Goal: Task Accomplishment & Management: Manage account settings

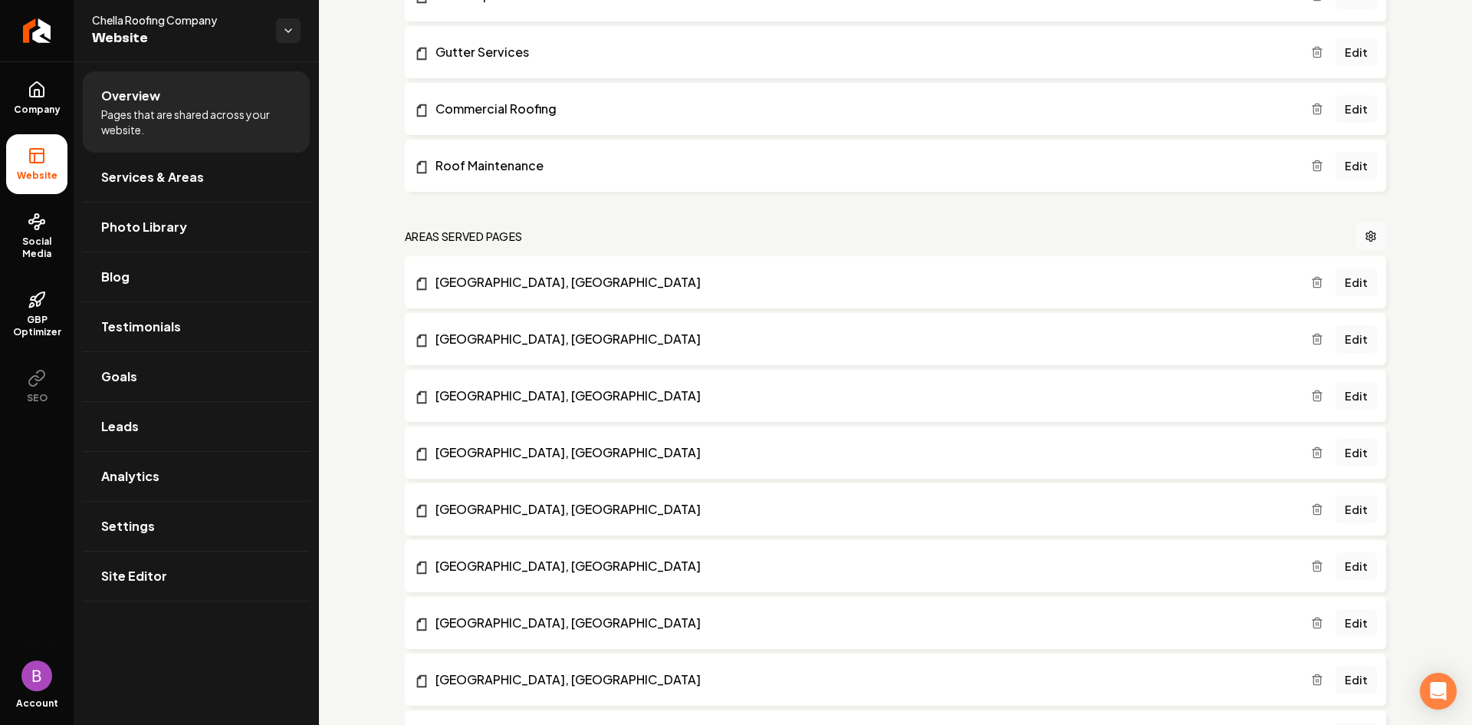
scroll to position [613, 0]
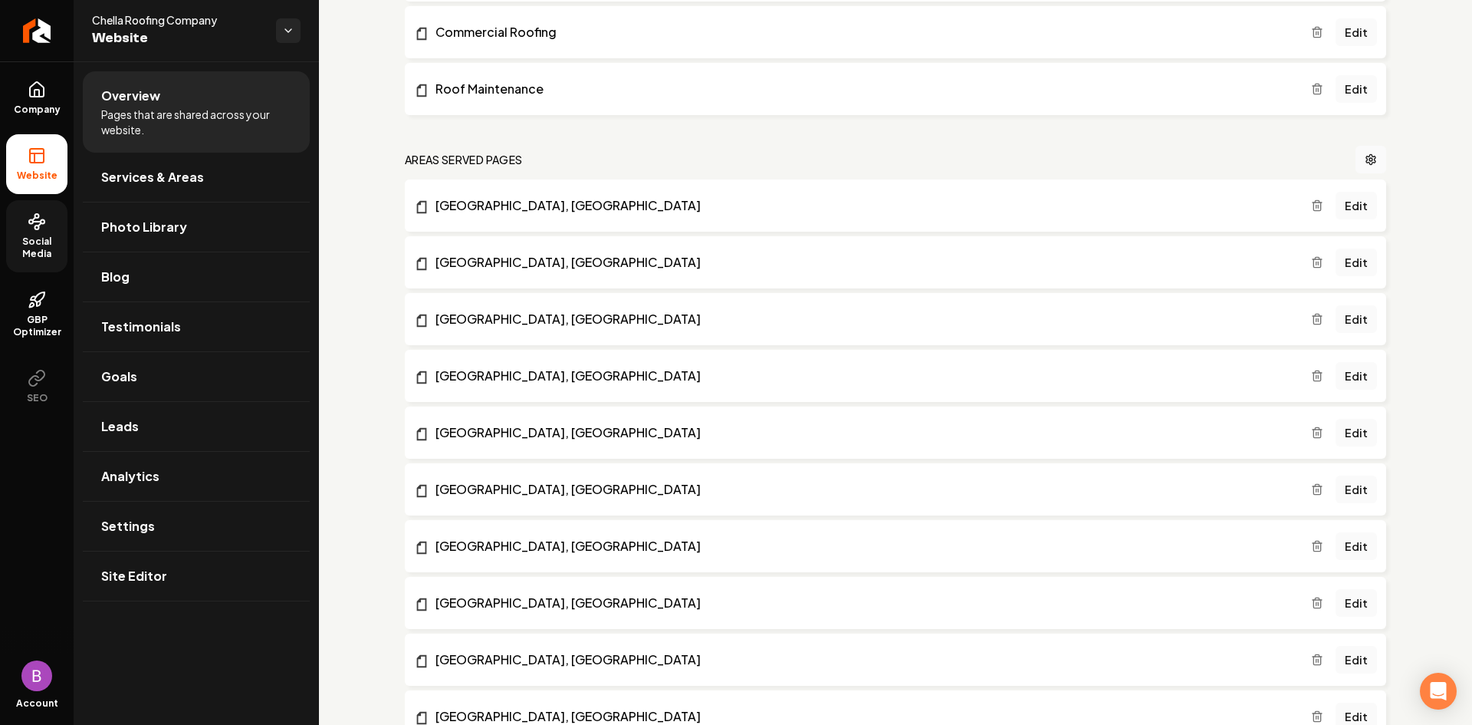
click at [32, 223] on circle at bounding box center [31, 222] width 4 height 4
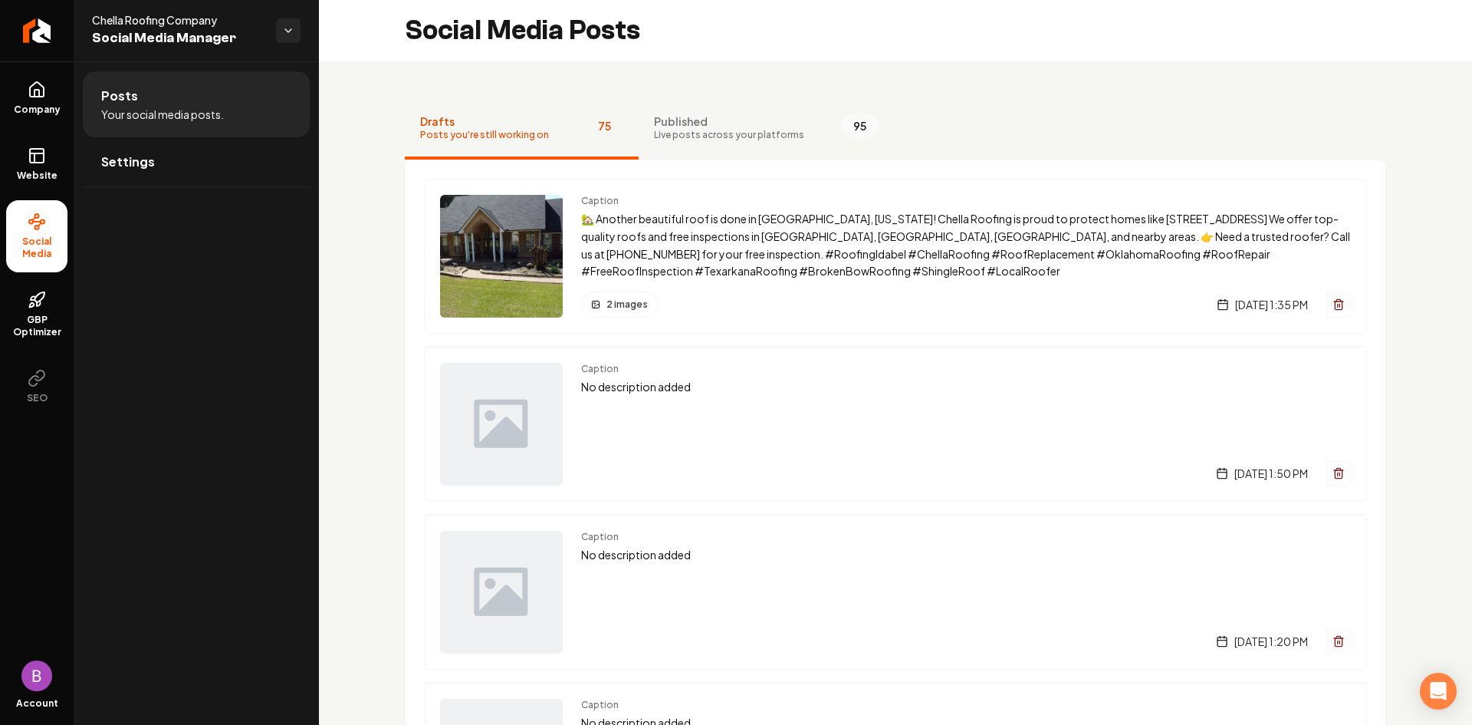
click at [741, 120] on span "Published" at bounding box center [729, 120] width 150 height 15
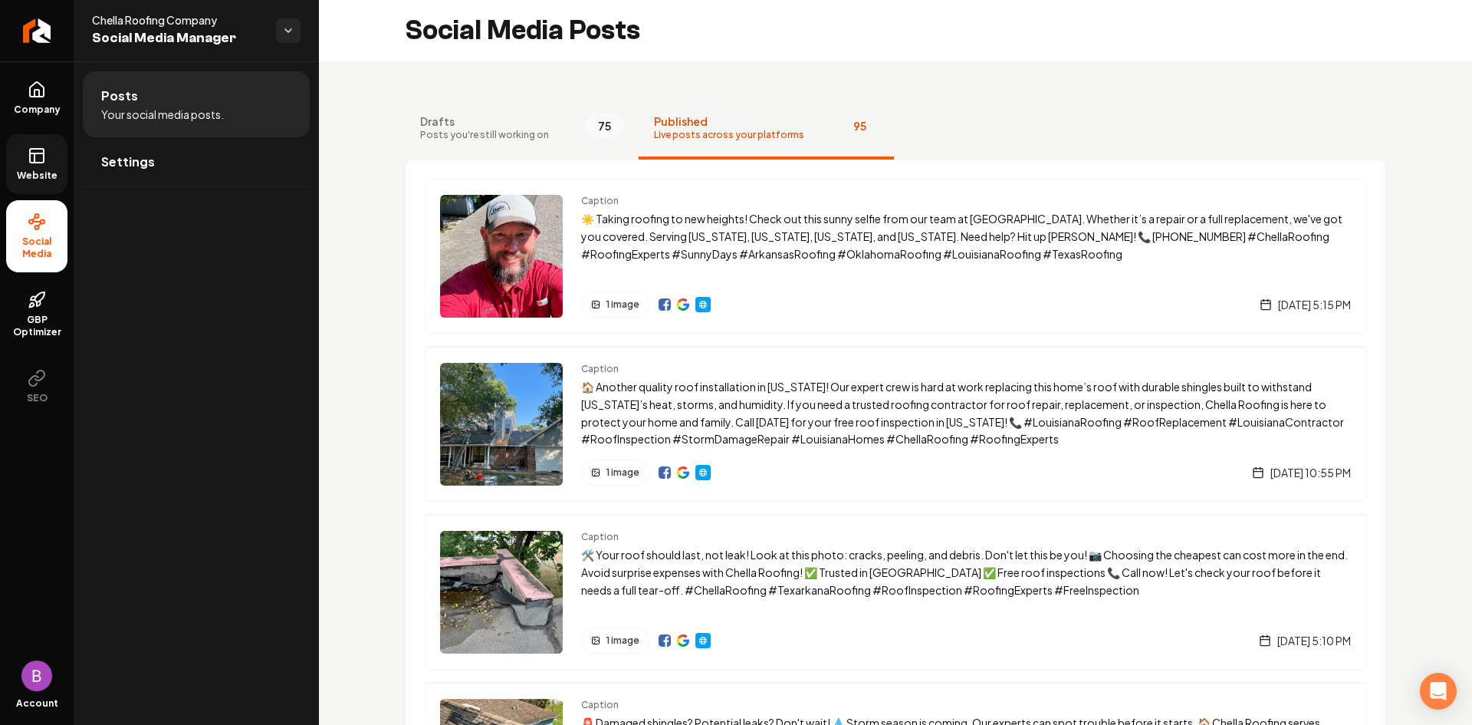
click at [44, 165] on link "Website" at bounding box center [36, 164] width 61 height 60
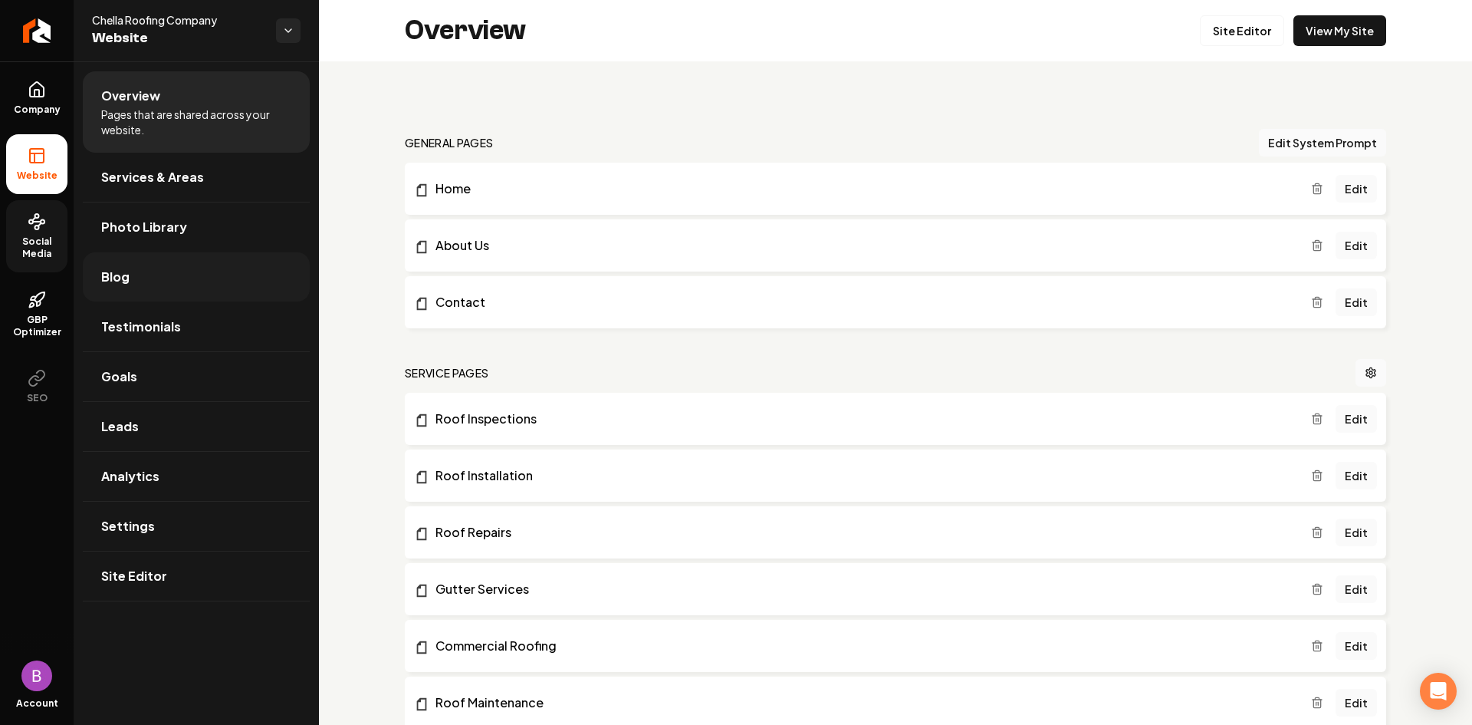
click at [130, 271] on link "Blog" at bounding box center [196, 276] width 227 height 49
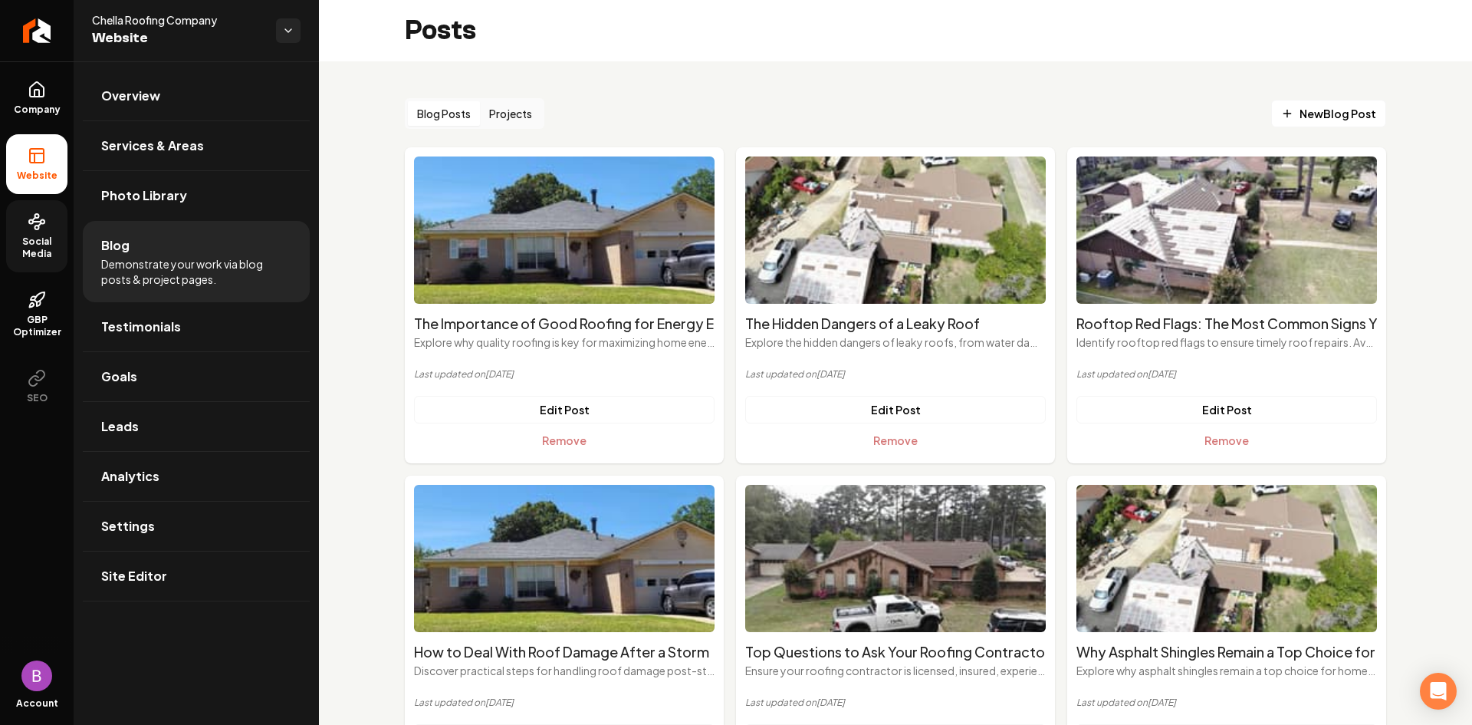
click at [534, 335] on p "Explore why quality roofing is key for maximizing home energy efficiency. Learn…" at bounding box center [564, 341] width 301 height 15
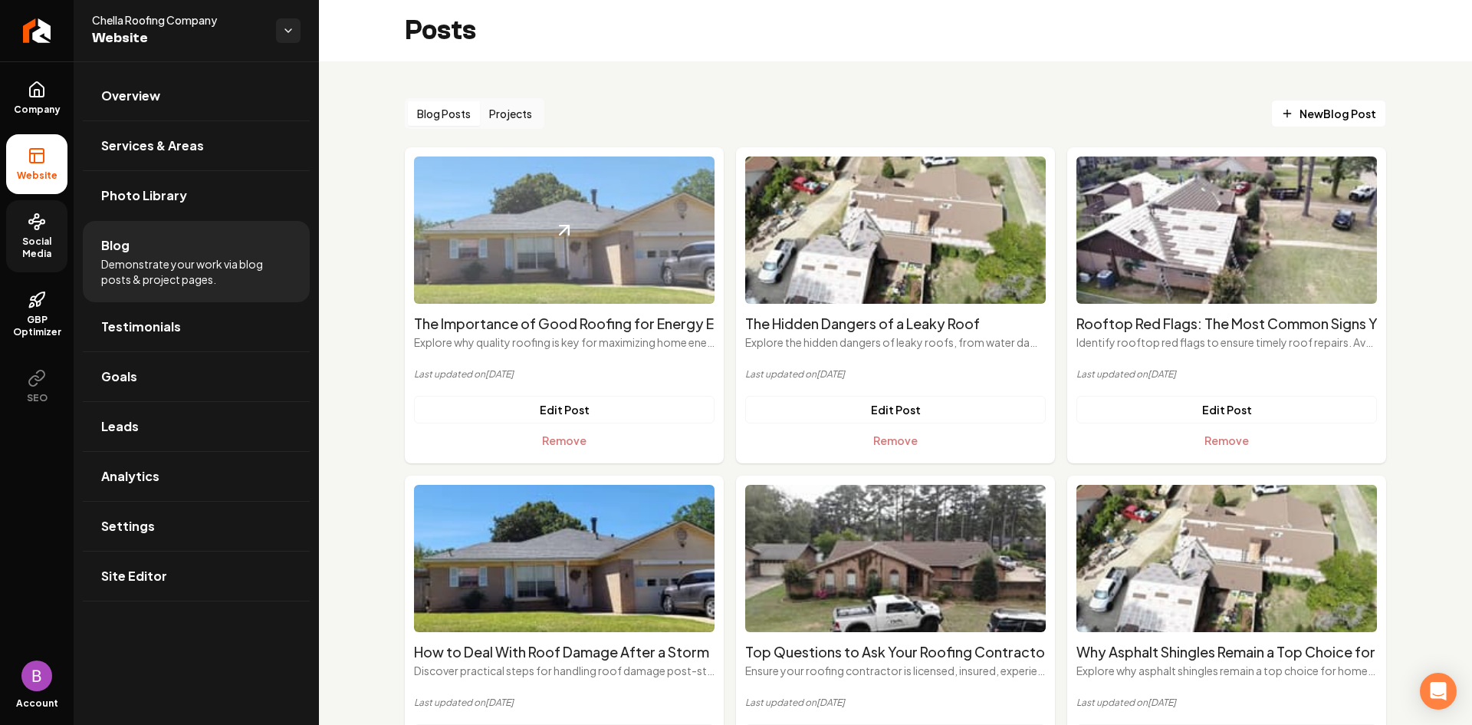
click at [530, 258] on img "Main content area" at bounding box center [564, 229] width 301 height 147
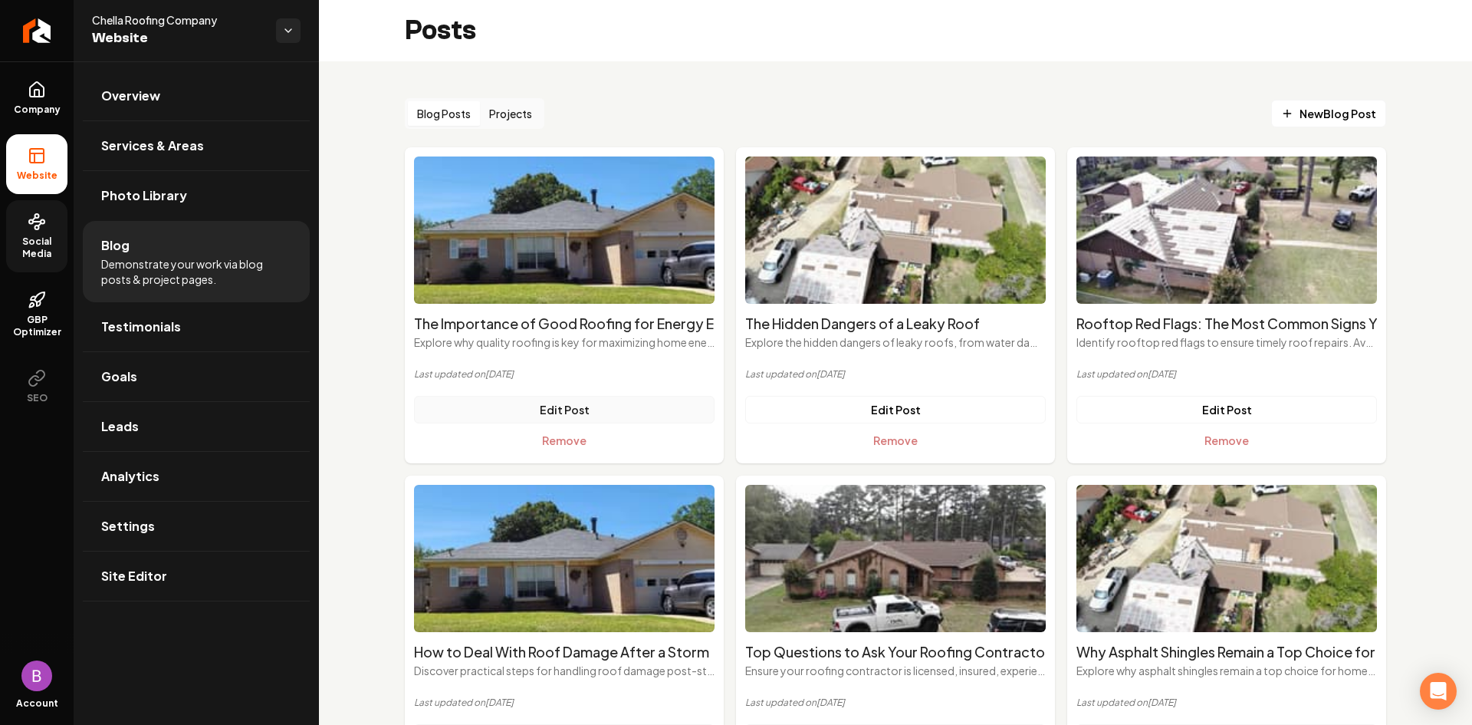
click at [562, 410] on link "Edit Post" at bounding box center [564, 410] width 301 height 28
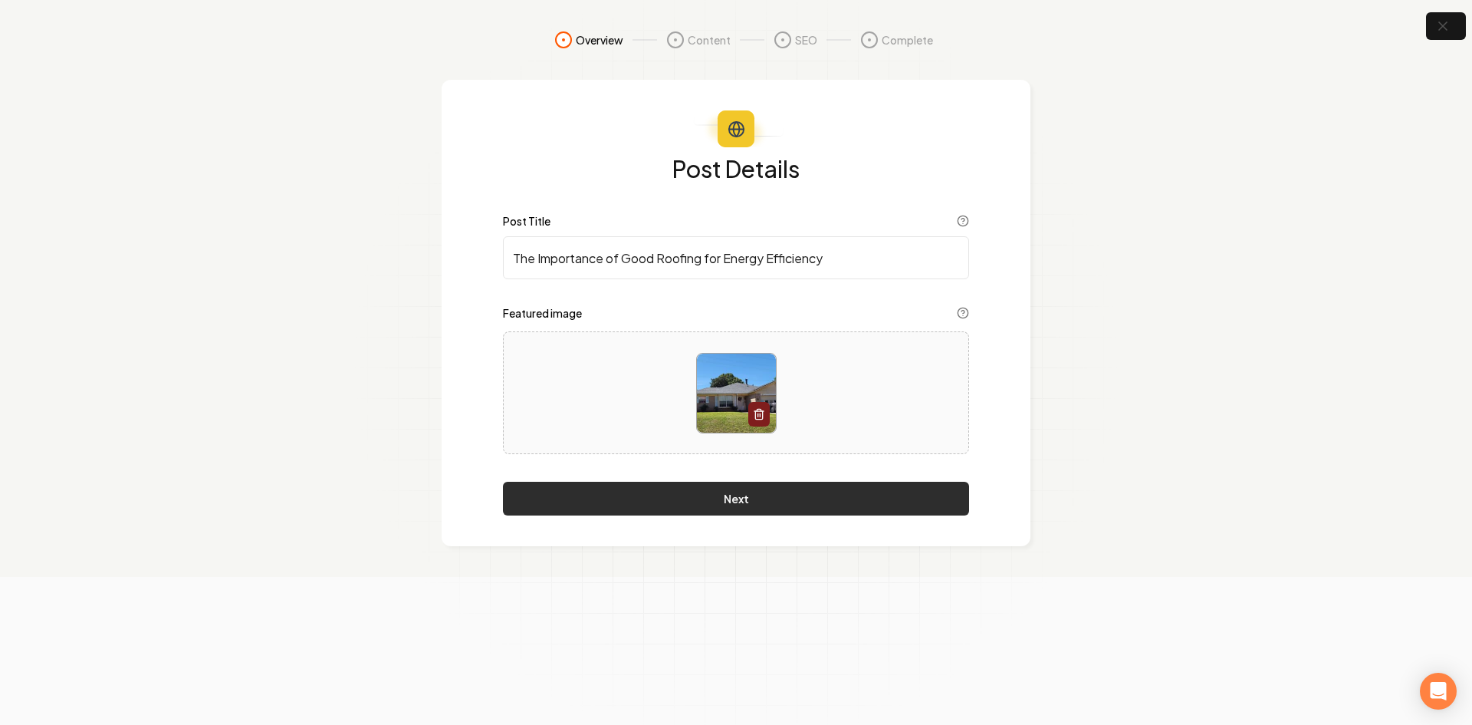
click at [709, 504] on button "Next" at bounding box center [736, 499] width 466 height 34
